Goal: Find specific page/section: Find specific page/section

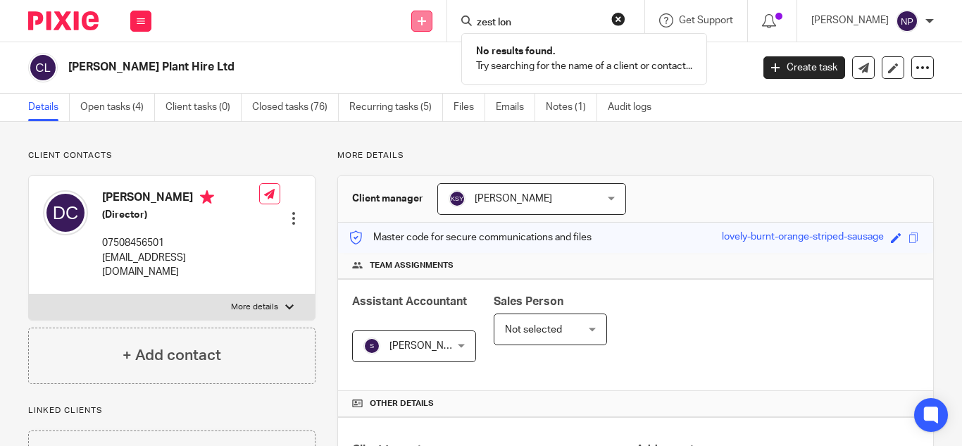
drag, startPoint x: 525, startPoint y: 20, endPoint x: 417, endPoint y: 21, distance: 107.8
click at [417, 21] on div "Send new email Create task Add client zest lon No results found. Try searching …" at bounding box center [564, 21] width 797 height 42
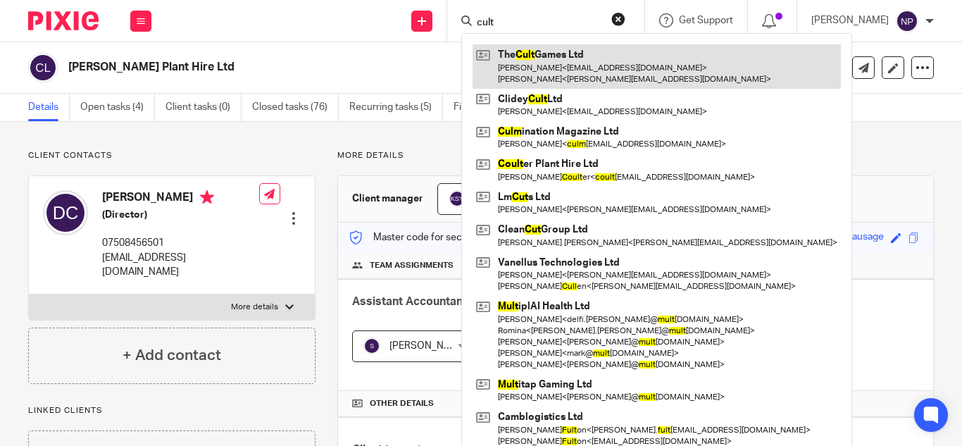
type input "cult"
click at [542, 54] on link at bounding box center [657, 66] width 368 height 44
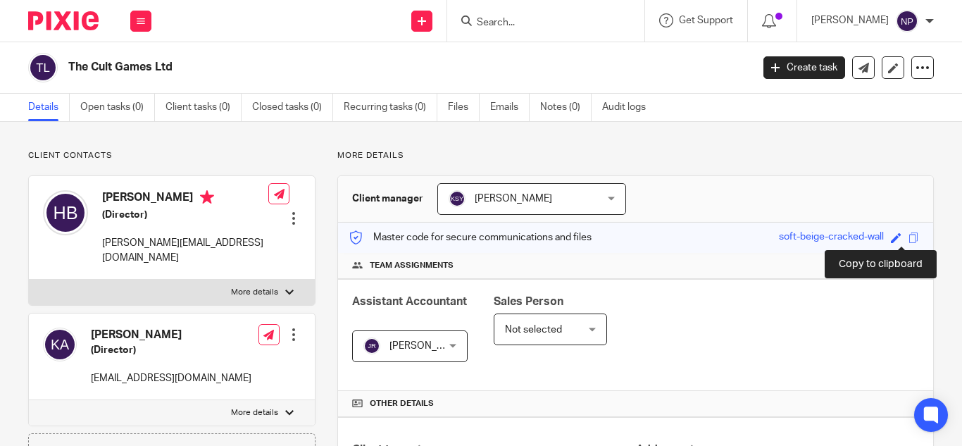
click at [909, 241] on span at bounding box center [914, 237] width 11 height 11
